Goal: Information Seeking & Learning: Find specific page/section

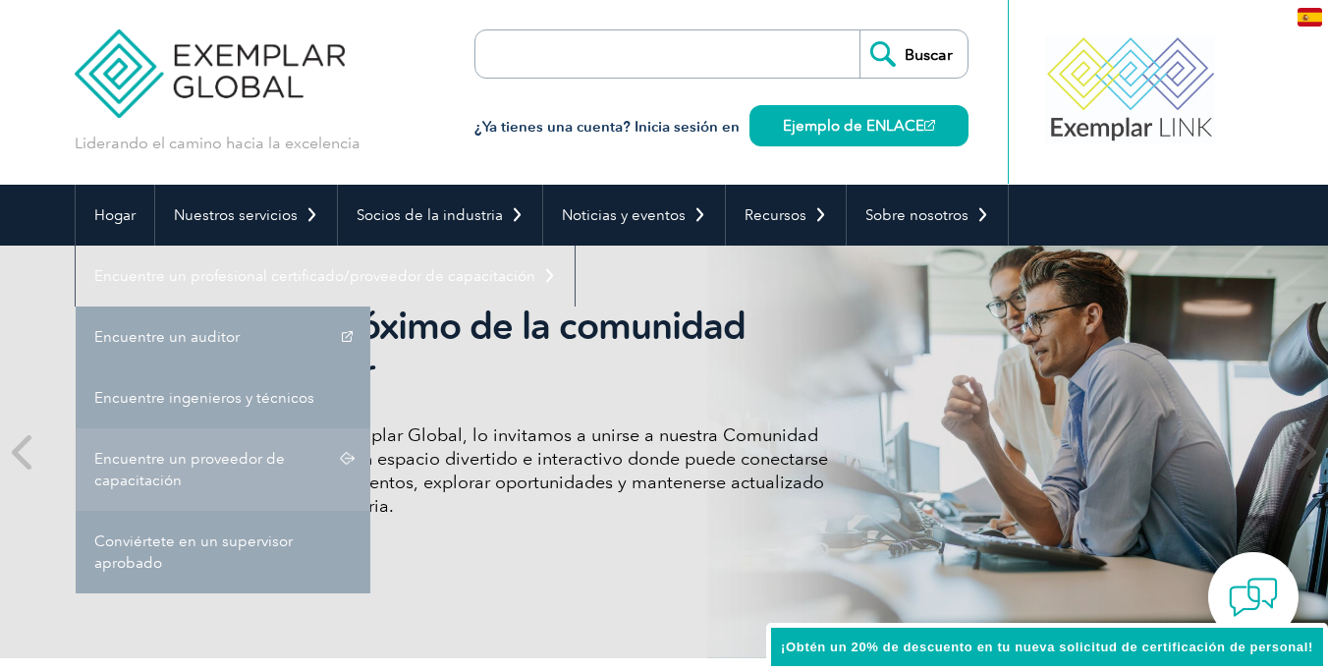
click at [237, 463] on font "Encuentre un proveedor de capacitación" at bounding box center [189, 469] width 191 height 39
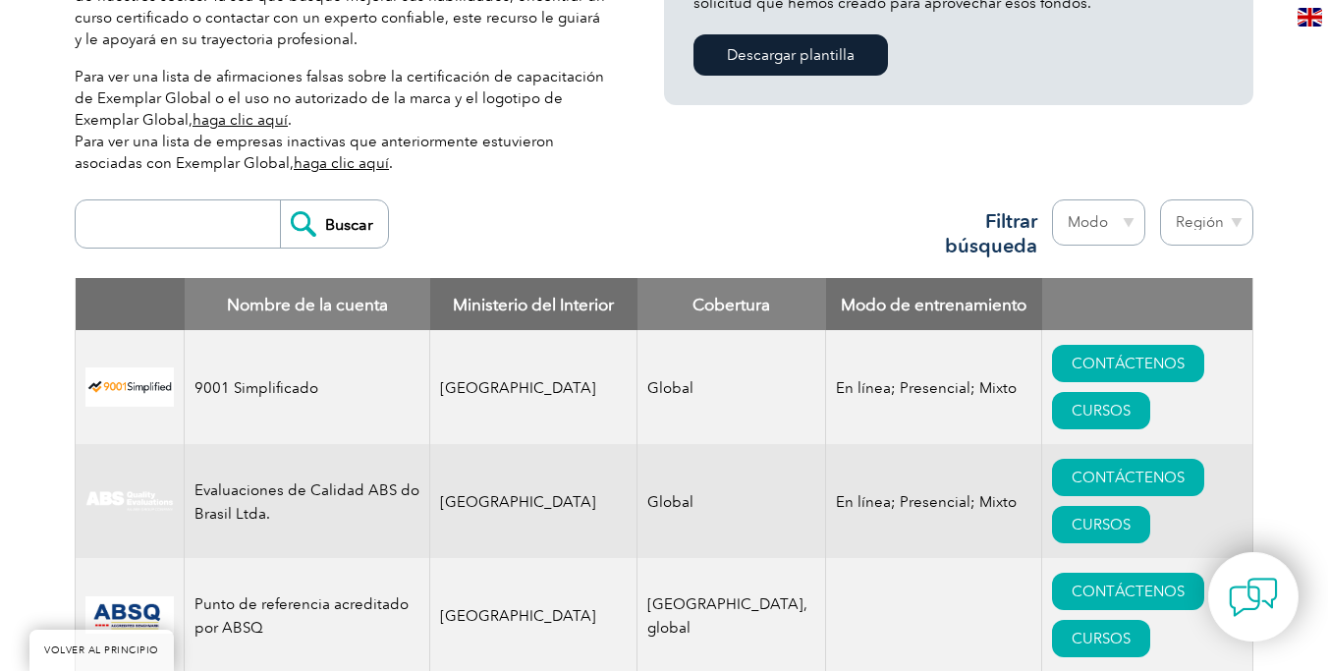
scroll to position [612, 0]
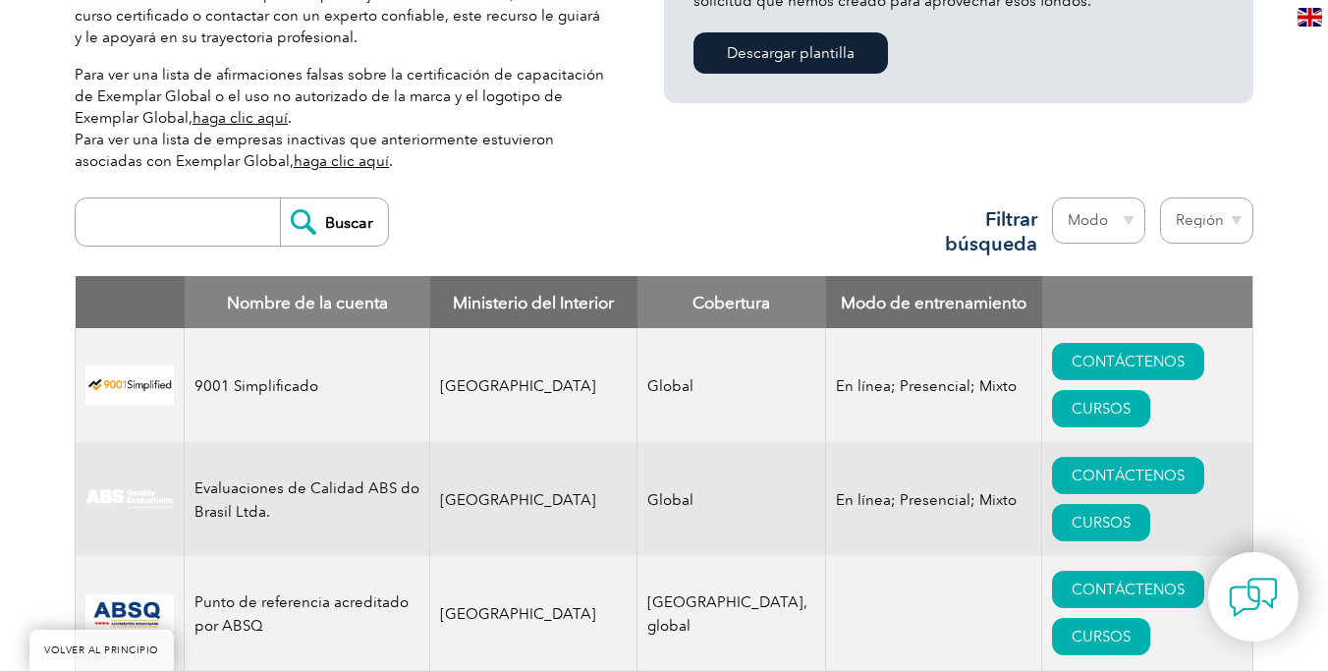
click at [206, 212] on input "search" at bounding box center [182, 221] width 194 height 47
paste input "Velocity 360"
type input "Velocity 360"
click at [337, 211] on input "Buscar" at bounding box center [334, 221] width 108 height 47
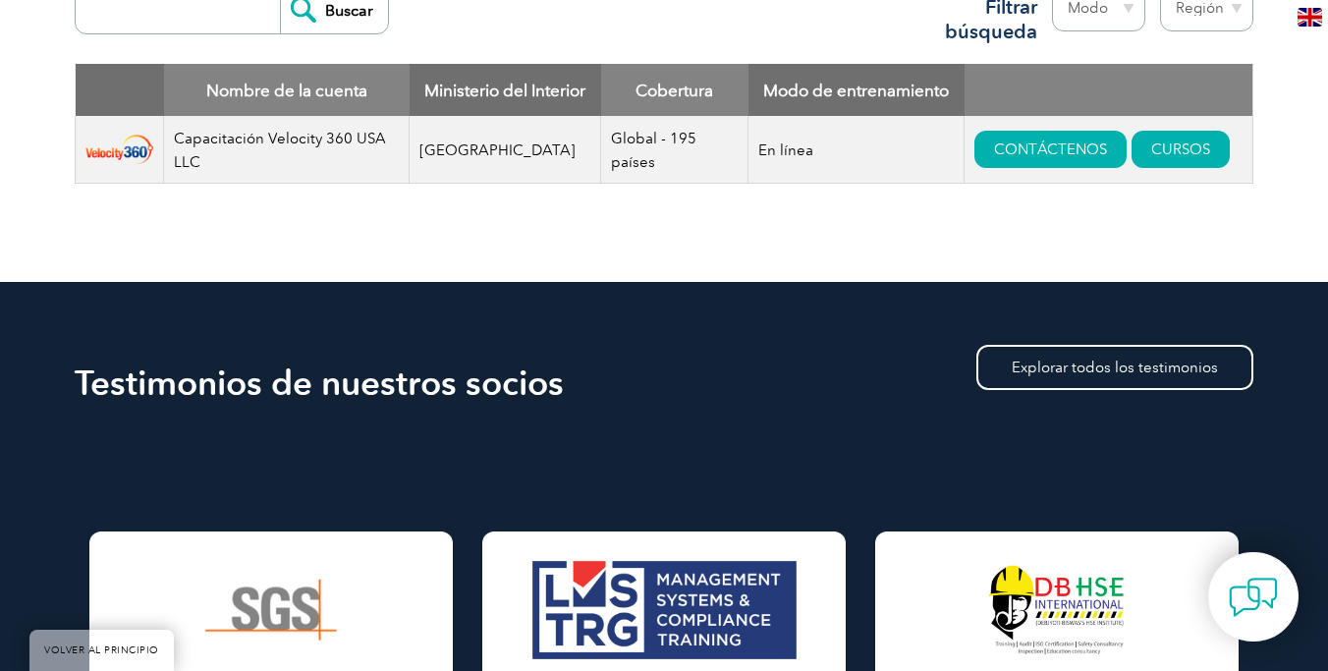
scroll to position [820, 0]
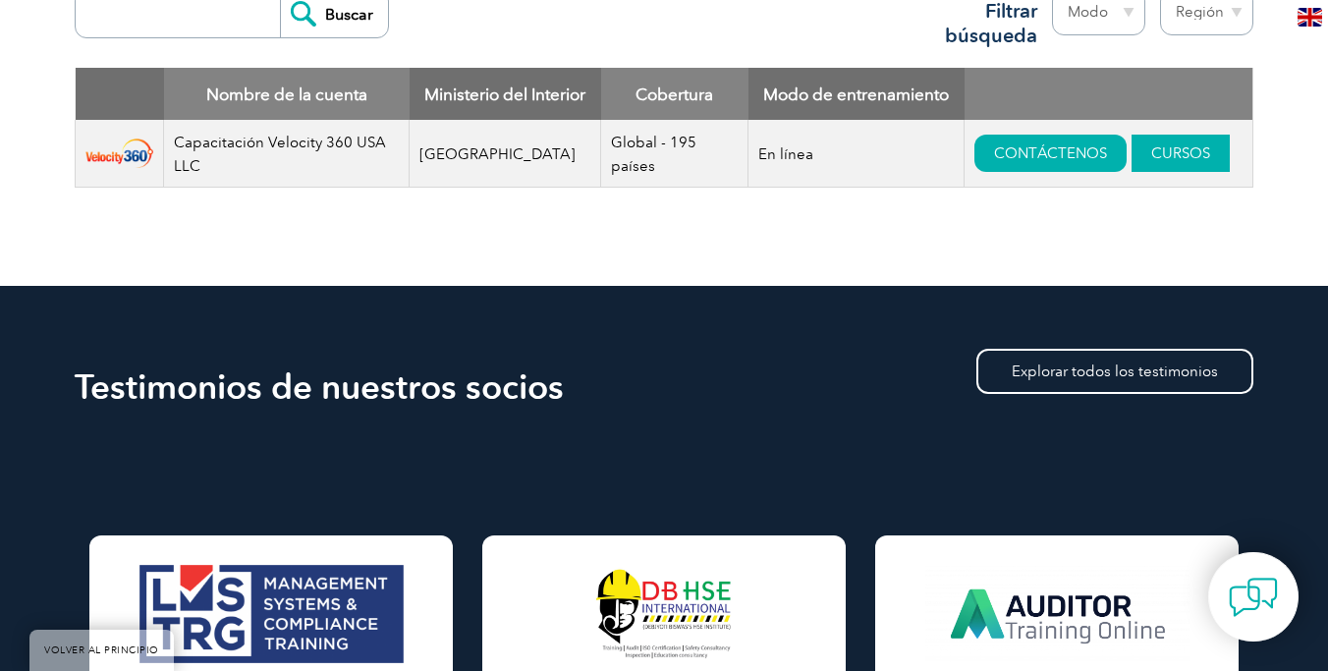
click at [1176, 149] on font "CURSOS" at bounding box center [1180, 153] width 59 height 18
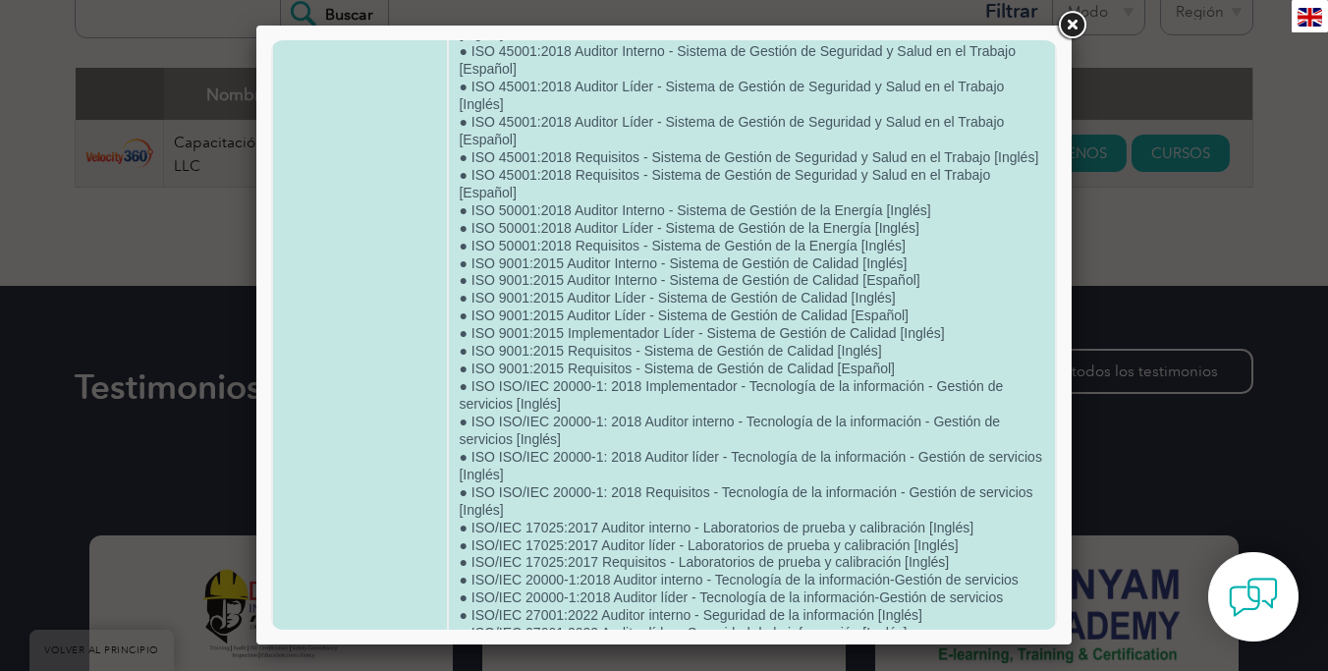
scroll to position [1732, 0]
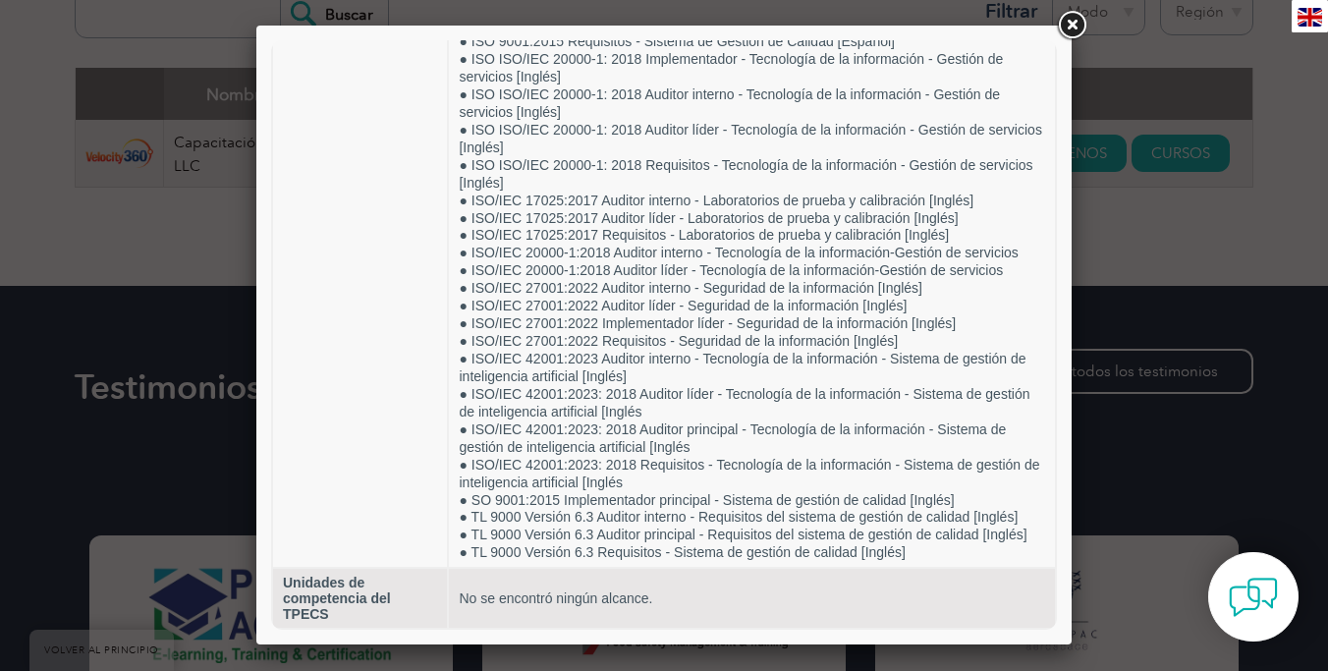
click at [1056, 27] on link at bounding box center [1071, 25] width 35 height 35
